Goal: Information Seeking & Learning: Check status

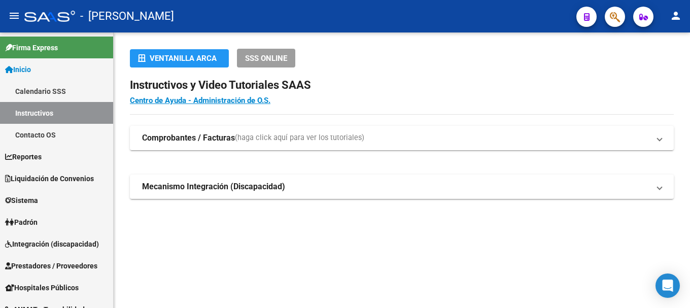
click at [615, 19] on icon "button" at bounding box center [615, 17] width 10 height 12
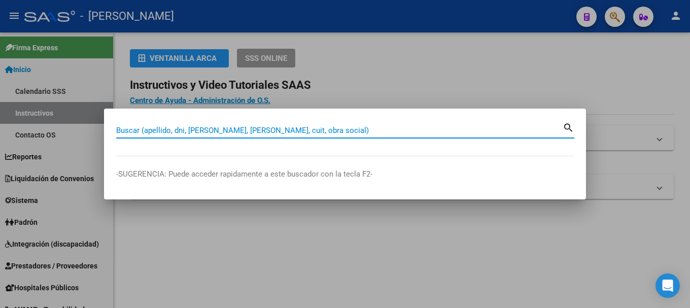
paste input "41324839"
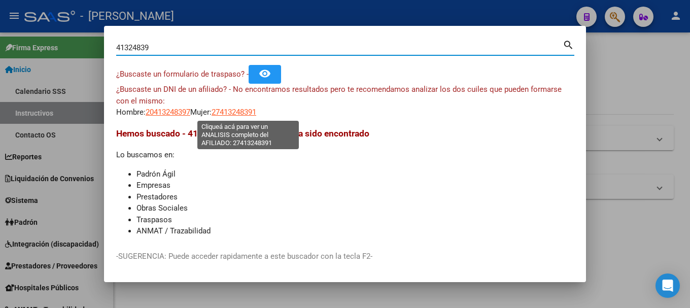
click at [240, 112] on span "27413248391" at bounding box center [234, 112] width 45 height 9
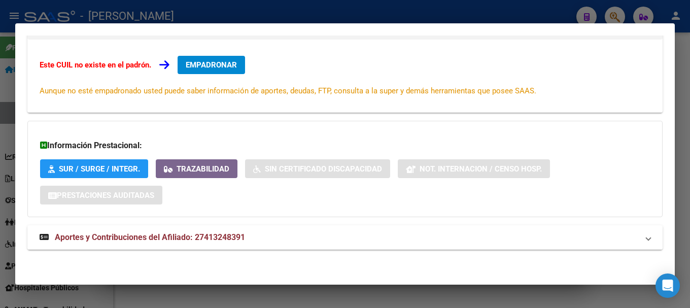
click at [145, 236] on span "Aportes y Contribuciones del Afiliado: 27413248391" at bounding box center [150, 237] width 190 height 10
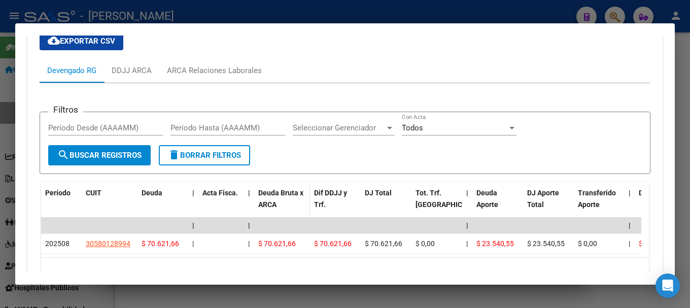
scroll to position [429, 0]
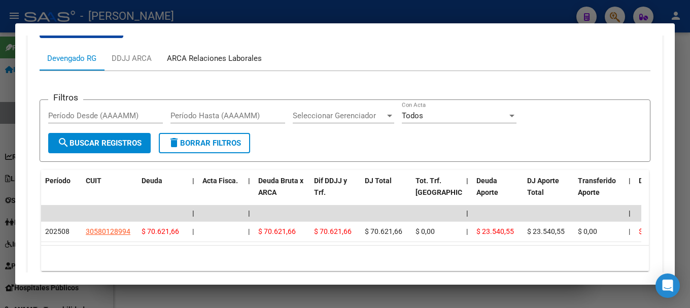
click at [232, 64] on div "ARCA Relaciones Laborales" at bounding box center [214, 58] width 110 height 24
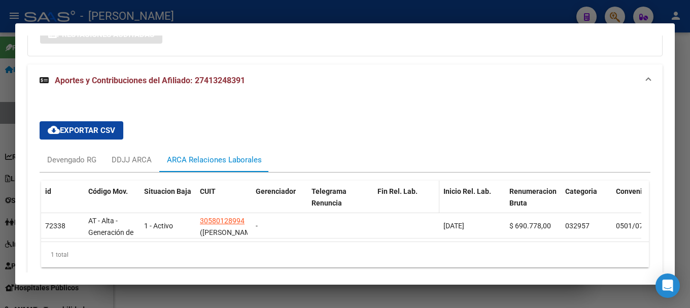
scroll to position [374, 0]
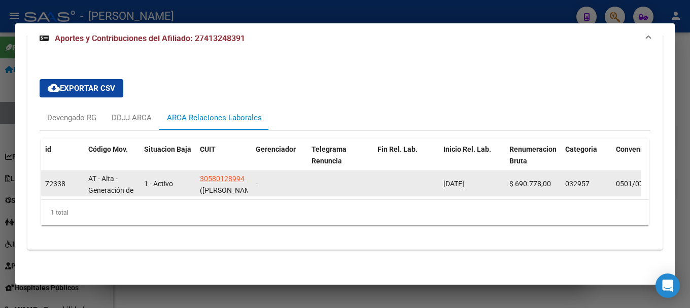
drag, startPoint x: 490, startPoint y: 181, endPoint x: 426, endPoint y: 183, distance: 64.0
click at [426, 183] on div "72338 AT - Alta - Generación de clave 1 - Activo 30580128994 (JOSE BASSO S A) -…" at bounding box center [671, 183] width 1261 height 25
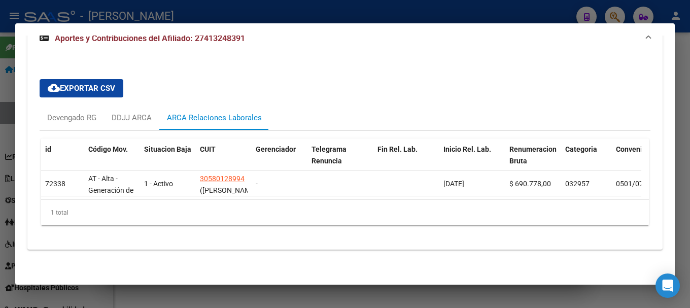
copy span "04/08/2025"
click at [336, 9] on div at bounding box center [345, 154] width 690 height 308
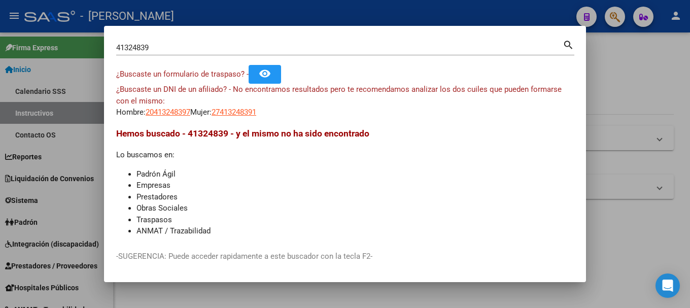
click at [222, 50] on input "41324839" at bounding box center [339, 47] width 447 height 9
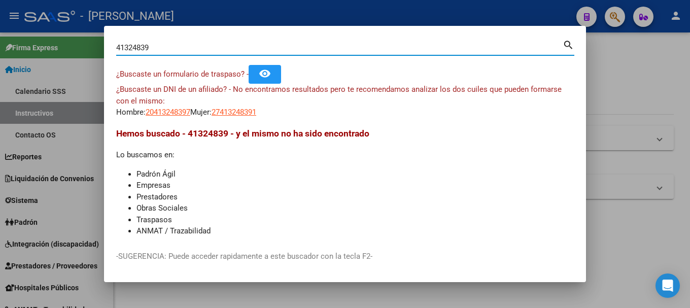
click at [222, 50] on input "41324839" at bounding box center [339, 47] width 447 height 9
paste input "6419764"
type input "46419764"
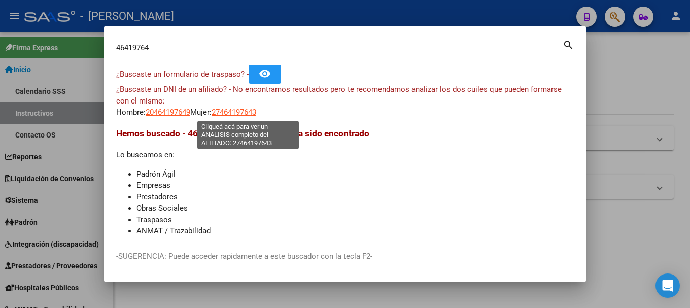
click at [256, 116] on span "27464197643" at bounding box center [234, 112] width 45 height 9
type textarea "27464197643"
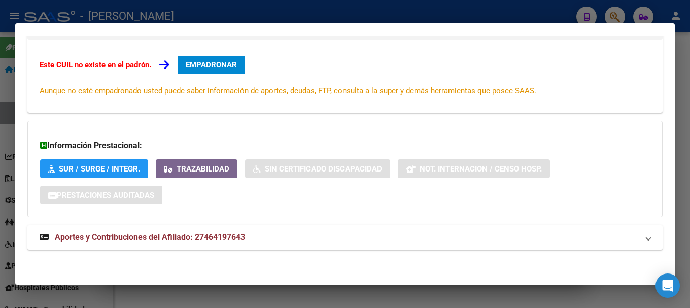
click at [211, 237] on span "Aportes y Contribuciones del Afiliado: 27464197643" at bounding box center [150, 237] width 190 height 10
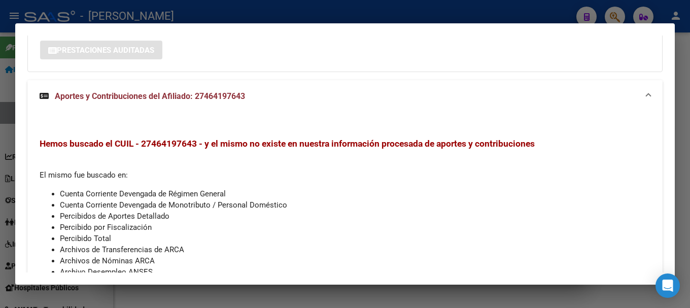
scroll to position [375, 0]
